Goal: Task Accomplishment & Management: Manage account settings

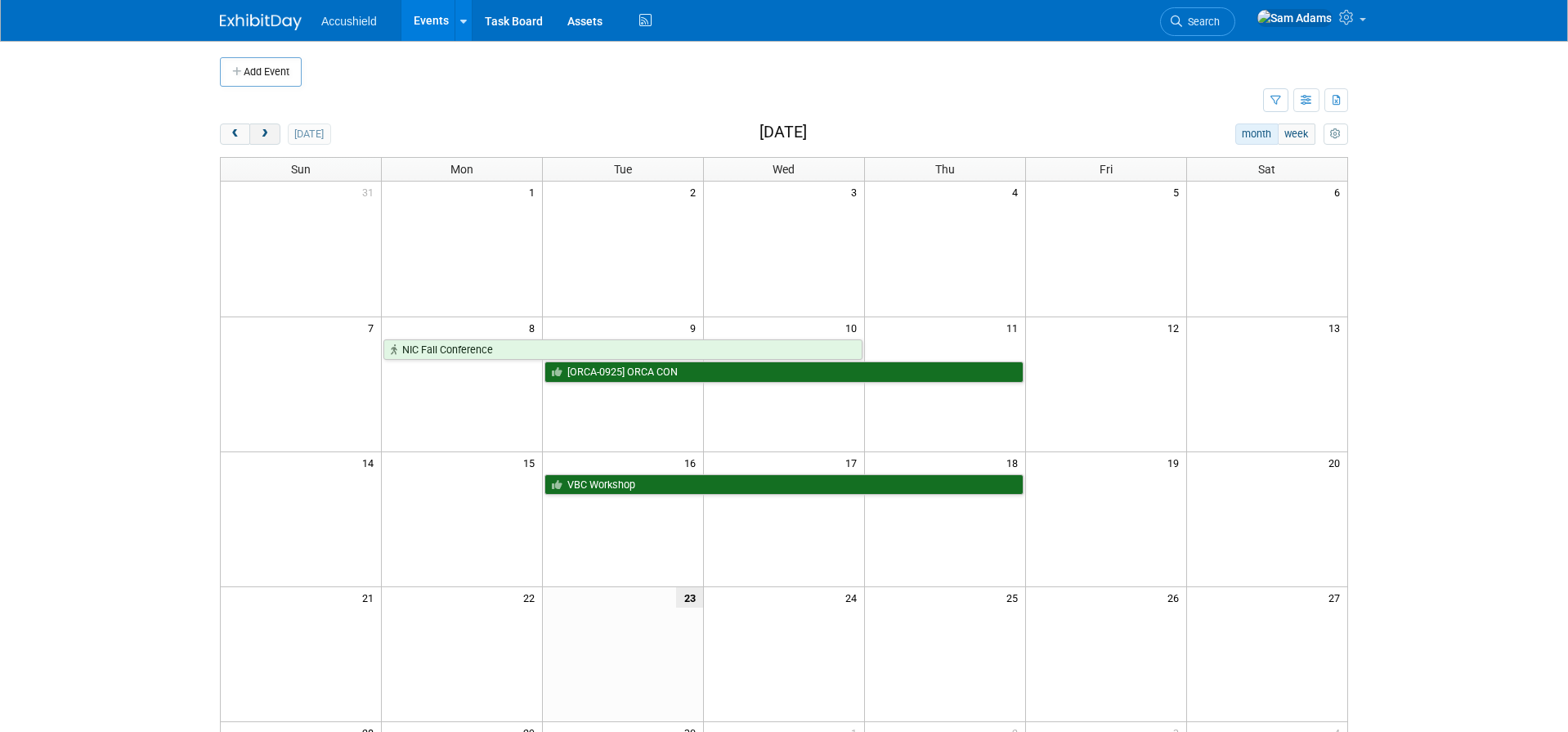
click at [267, 134] on span "next" at bounding box center [264, 135] width 12 height 11
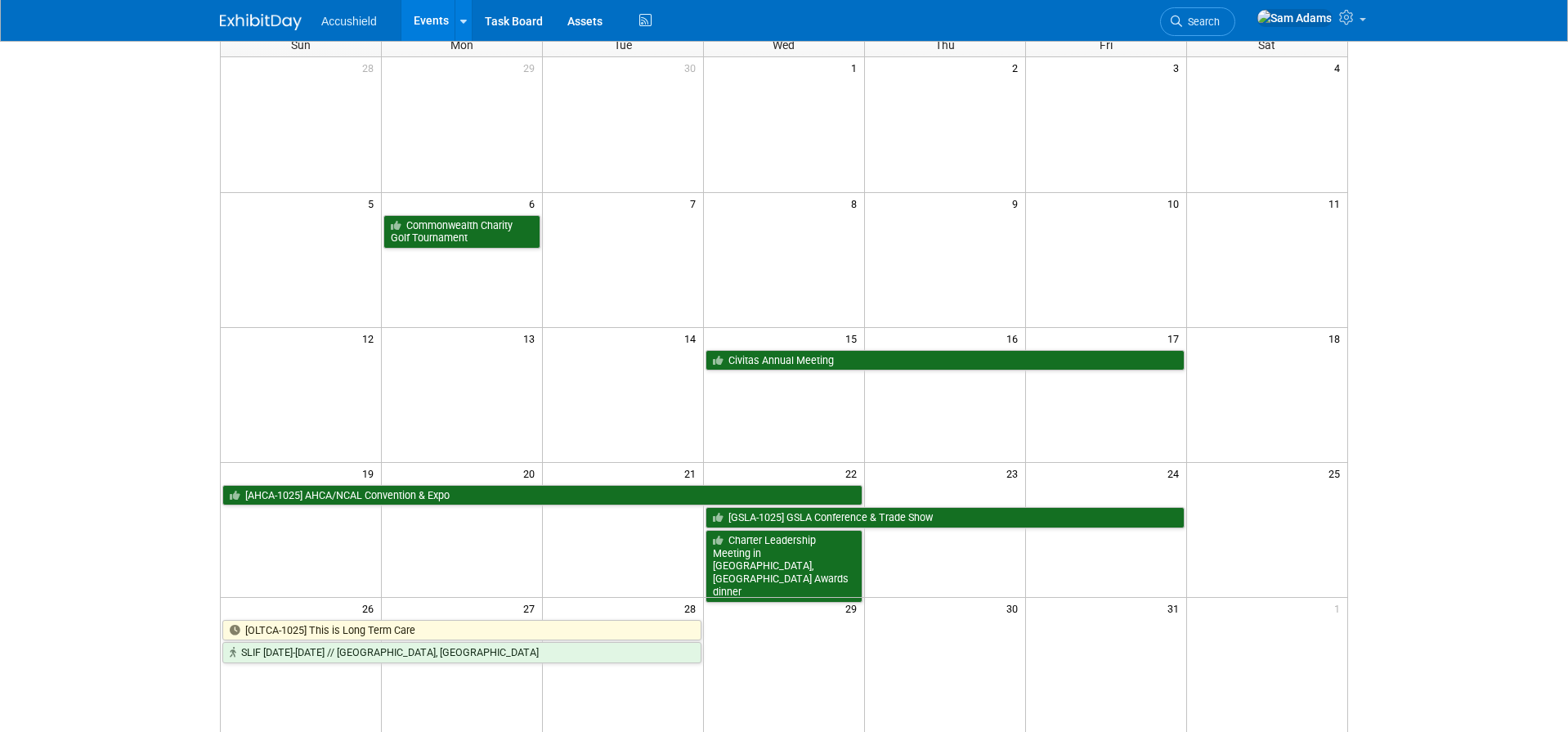
scroll to position [126, 0]
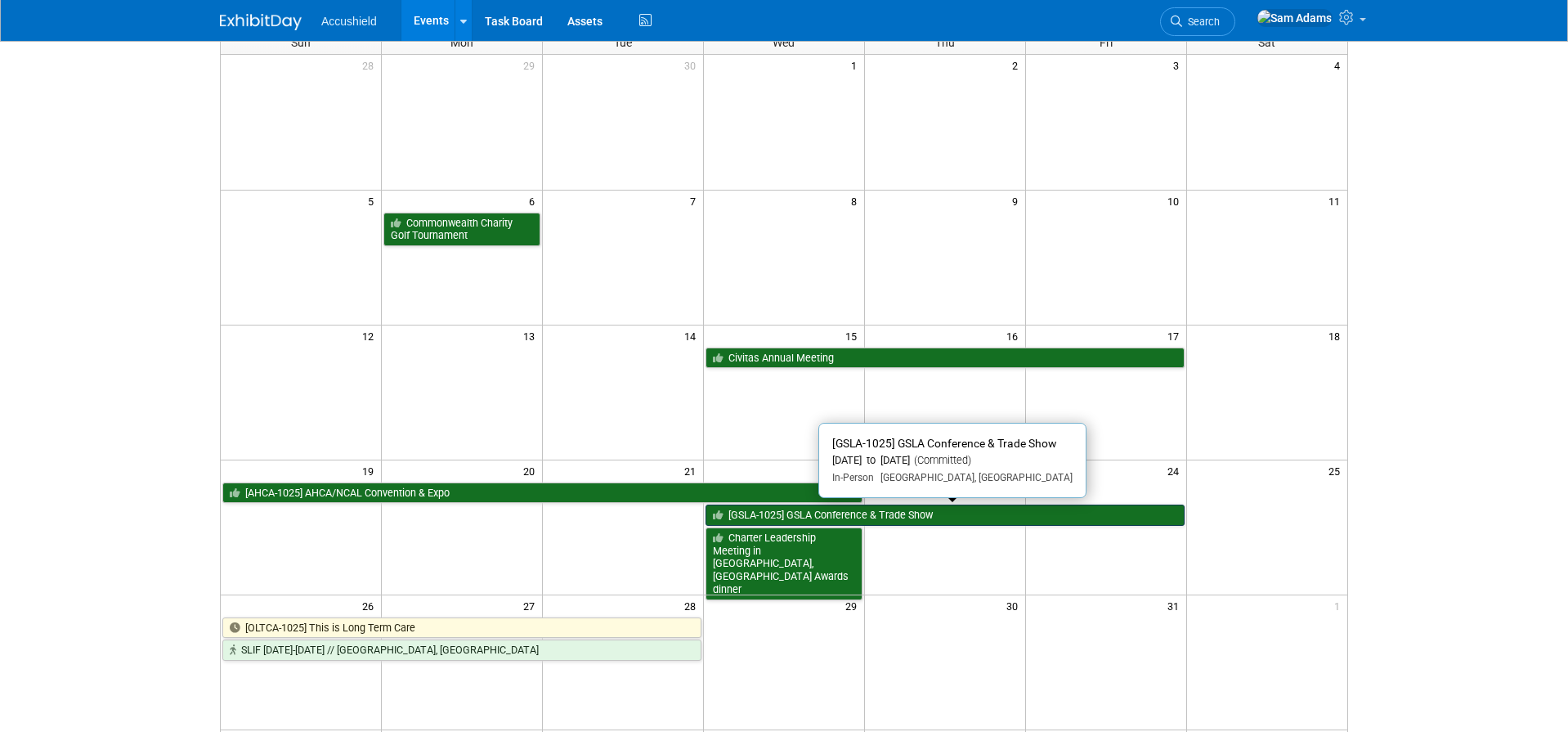
click at [762, 515] on link "[GSLA-1025] GSLA Conference & Trade Show" at bounding box center [945, 515] width 479 height 21
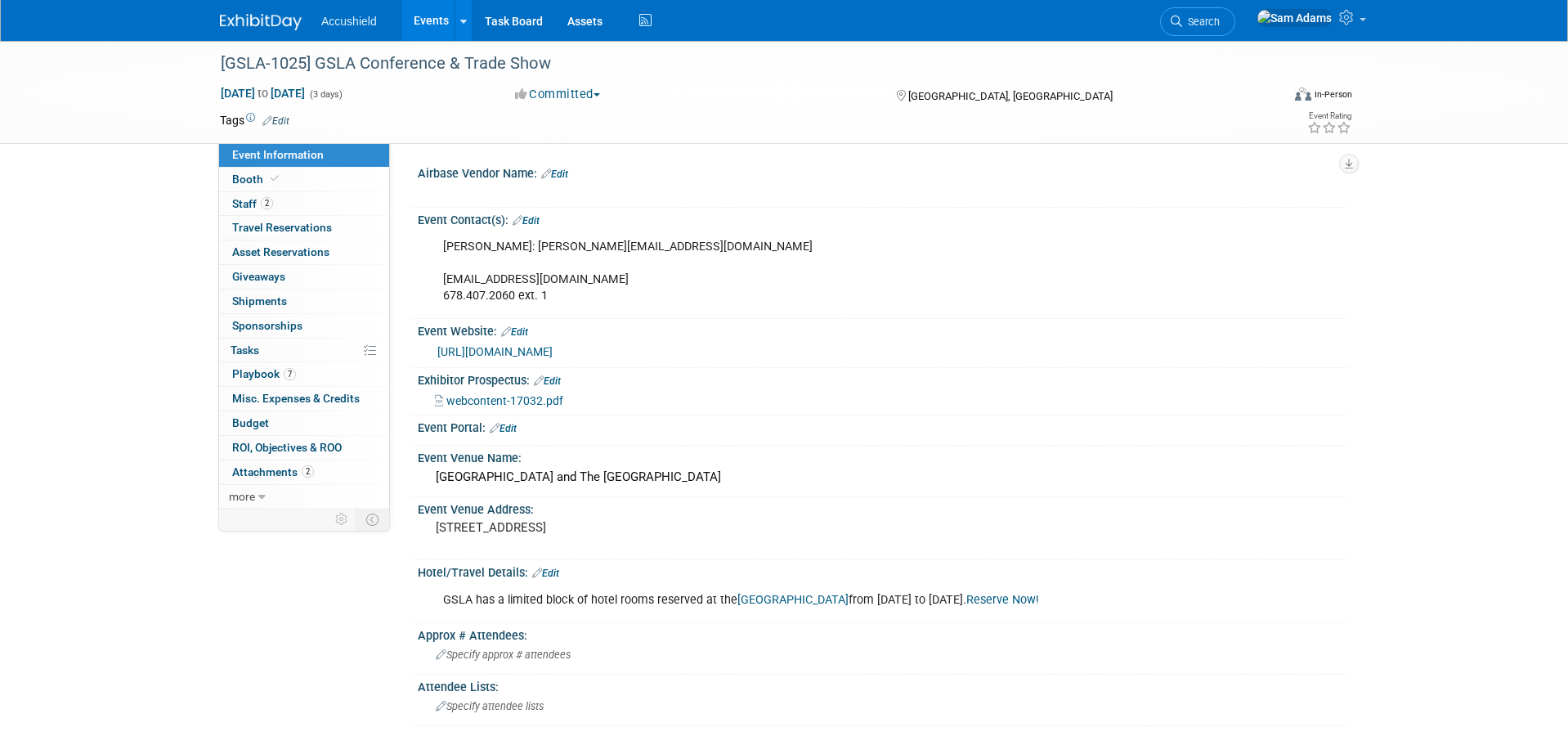
select select "Yes"
click at [343, 208] on link "2 Staff 2" at bounding box center [304, 204] width 170 height 24
